Goal: Find specific page/section: Find specific page/section

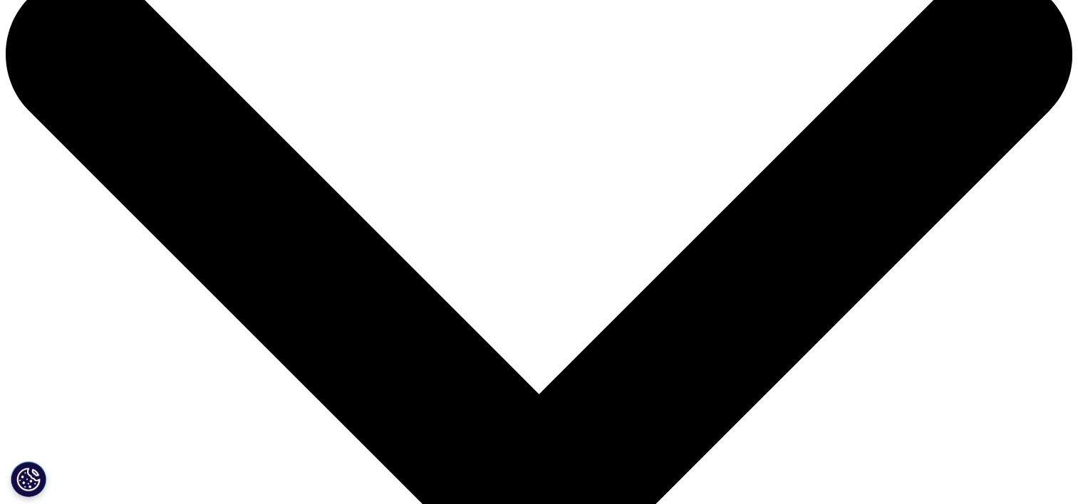
scroll to position [71, 0]
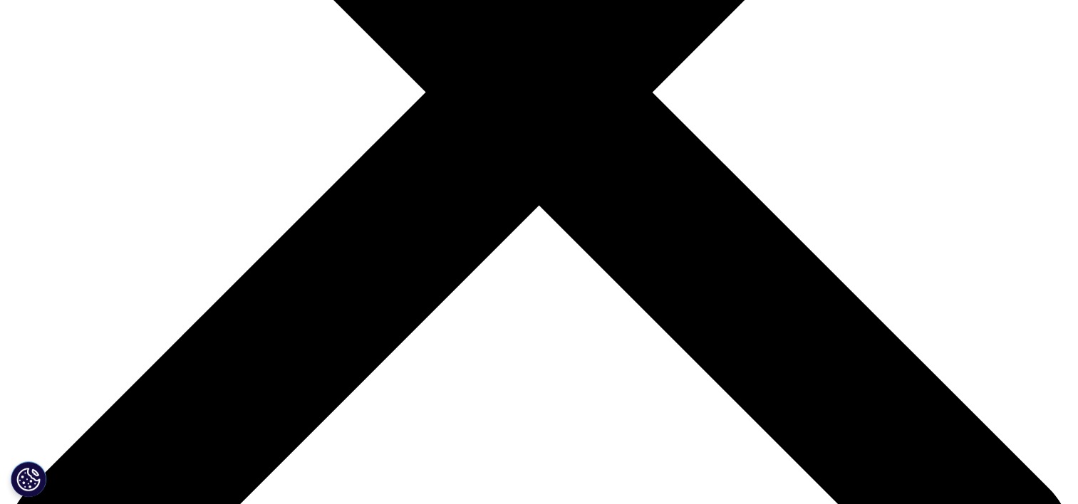
scroll to position [142, 0]
